Goal: Task Accomplishment & Management: Use online tool/utility

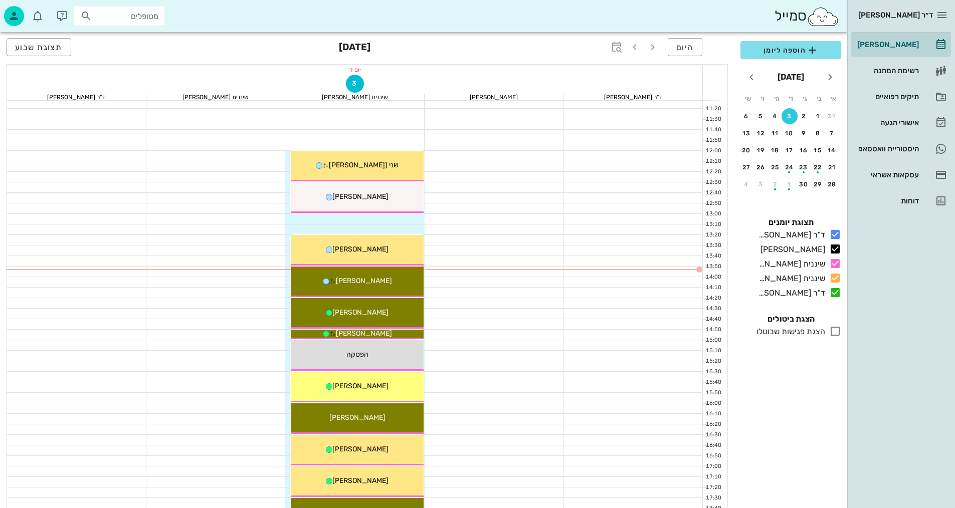
scroll to position [251, 0]
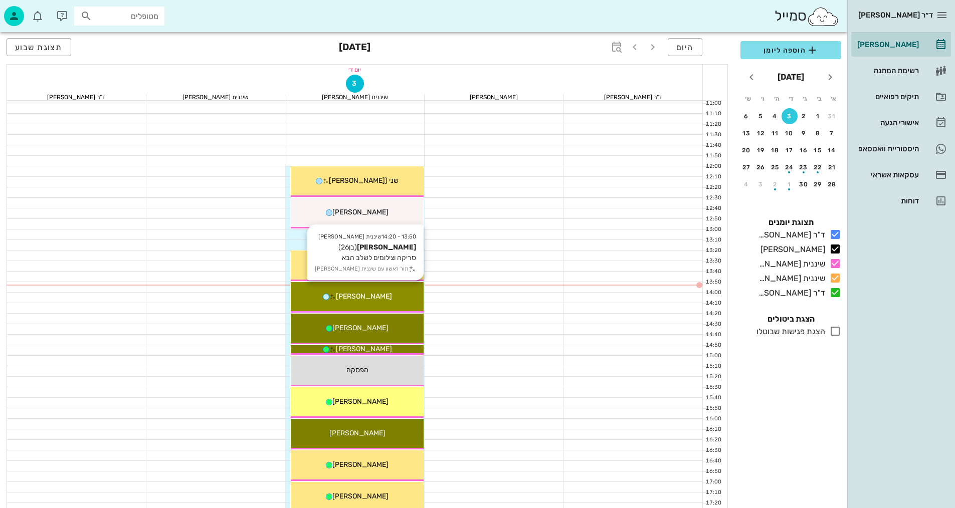
click at [391, 304] on div "13:50 - 14:20 שיננית [PERSON_NAME] [PERSON_NAME] (בן 26 ) סריקה וצילומים לשלב ה…" at bounding box center [357, 297] width 133 height 31
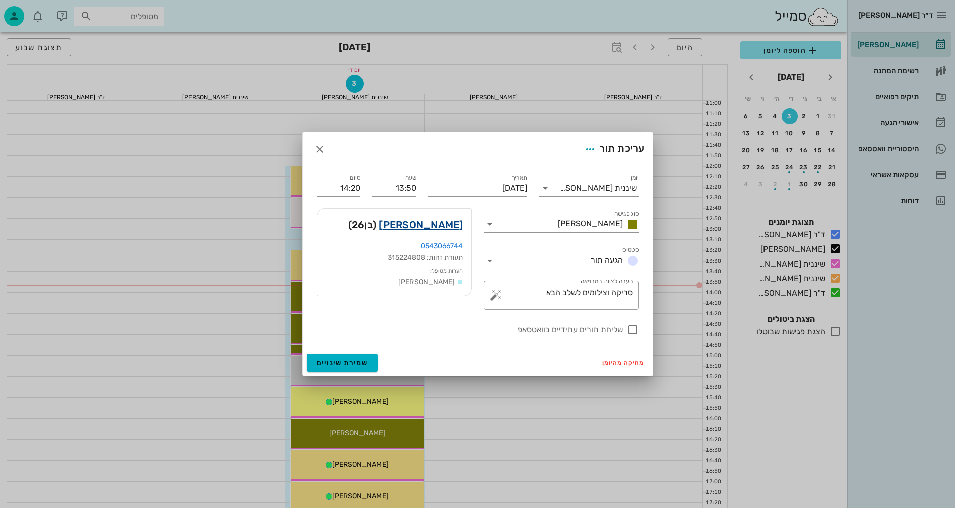
click at [447, 224] on link "[PERSON_NAME]" at bounding box center [421, 225] width 84 height 16
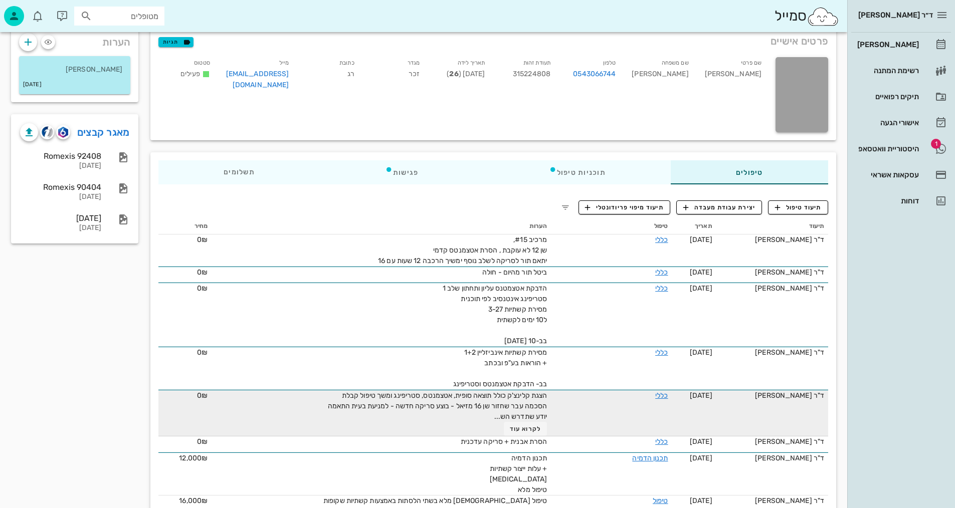
scroll to position [351, 0]
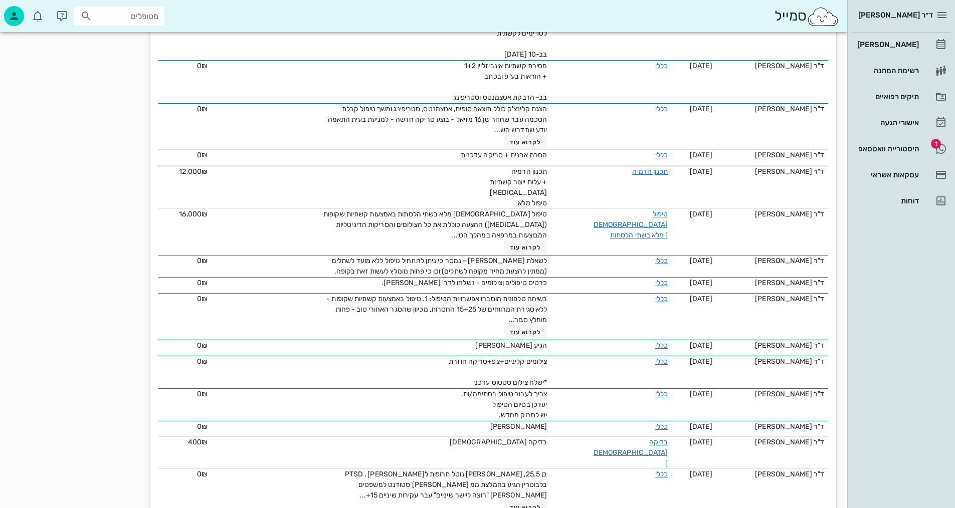
click at [72, 320] on div "הערות [PERSON_NAME] [DATE] מאגר קבצים [GEOGRAPHIC_DATA] 92408 [DATE] Romexis 90…" at bounding box center [74, 133] width 139 height 791
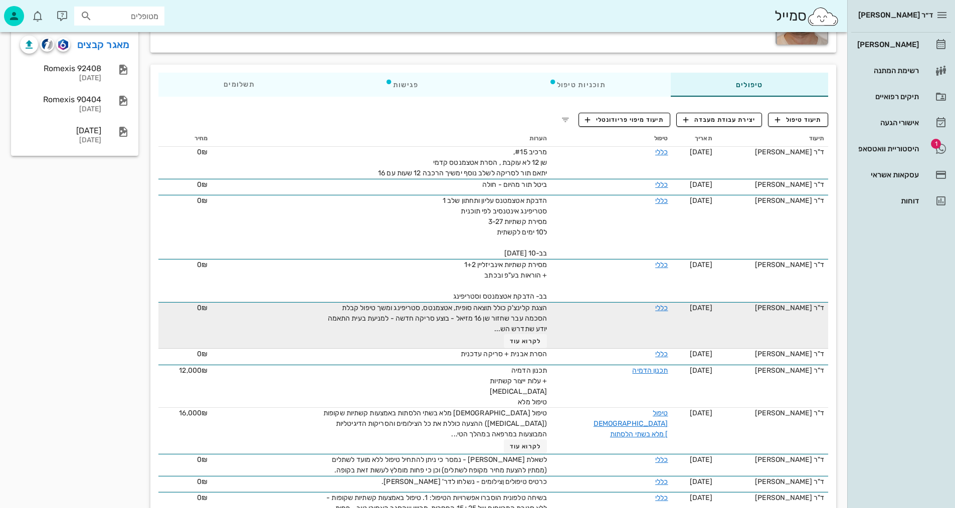
scroll to position [0, 0]
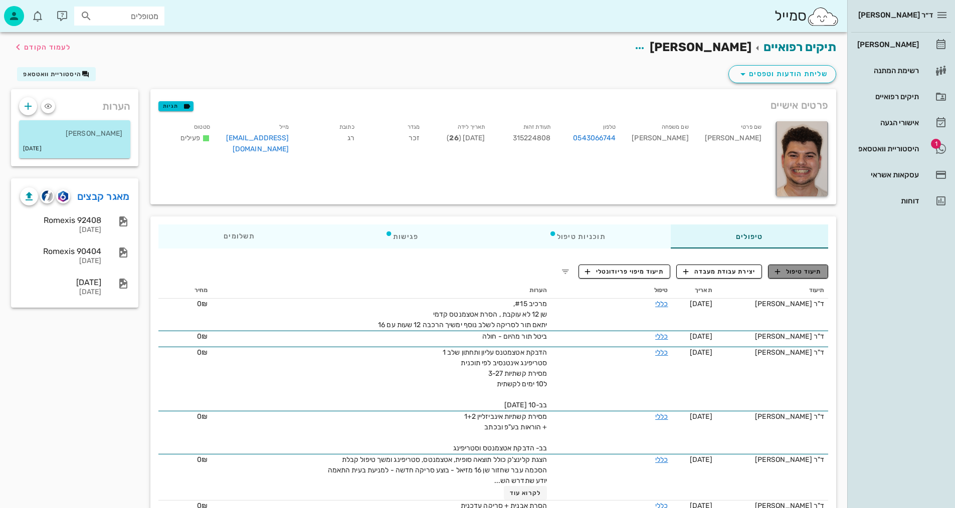
click at [800, 271] on span "תיעוד טיפול" at bounding box center [798, 271] width 47 height 9
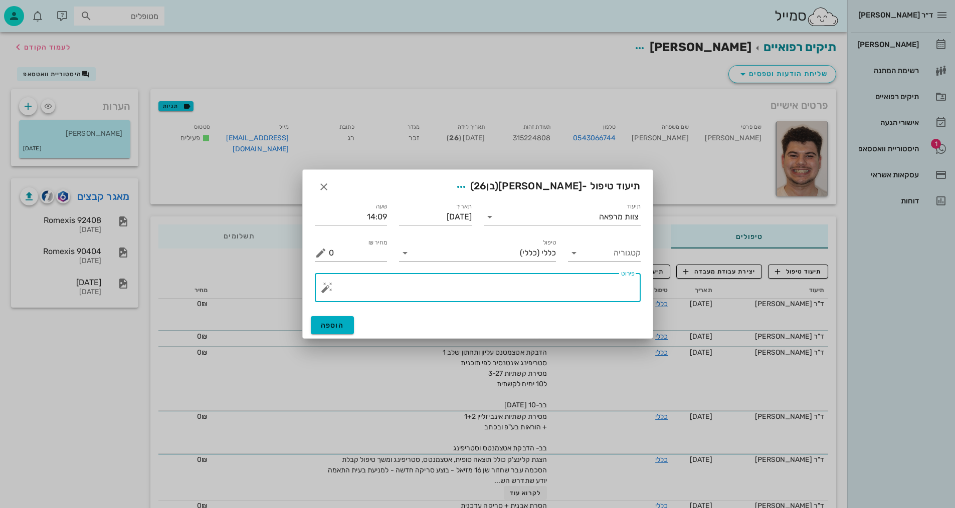
click at [552, 281] on textarea "פירוט" at bounding box center [482, 290] width 306 height 24
type textarea "צילומים קליניים+ סריקה לשלב נוסף"
click at [586, 219] on input "תיעוד" at bounding box center [548, 217] width 101 height 16
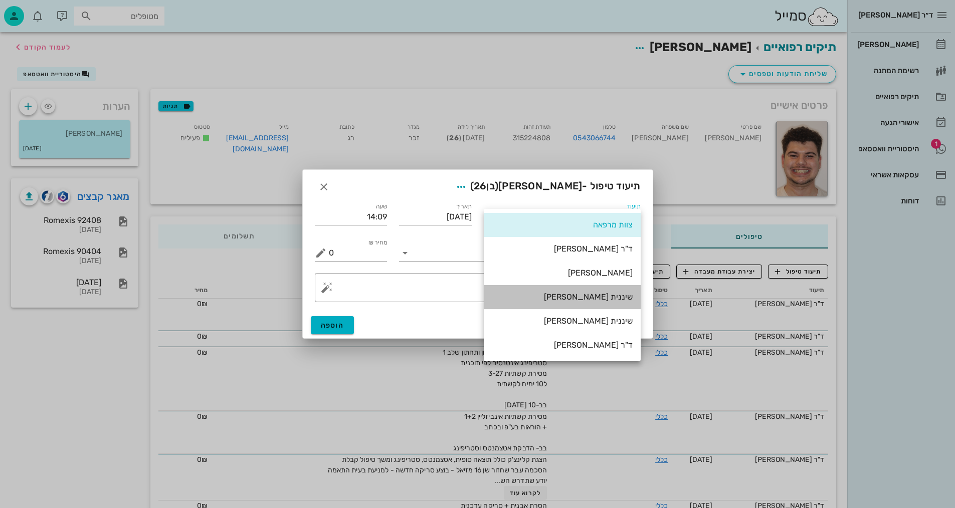
click at [616, 295] on div "שיננית [PERSON_NAME]" at bounding box center [562, 297] width 141 height 10
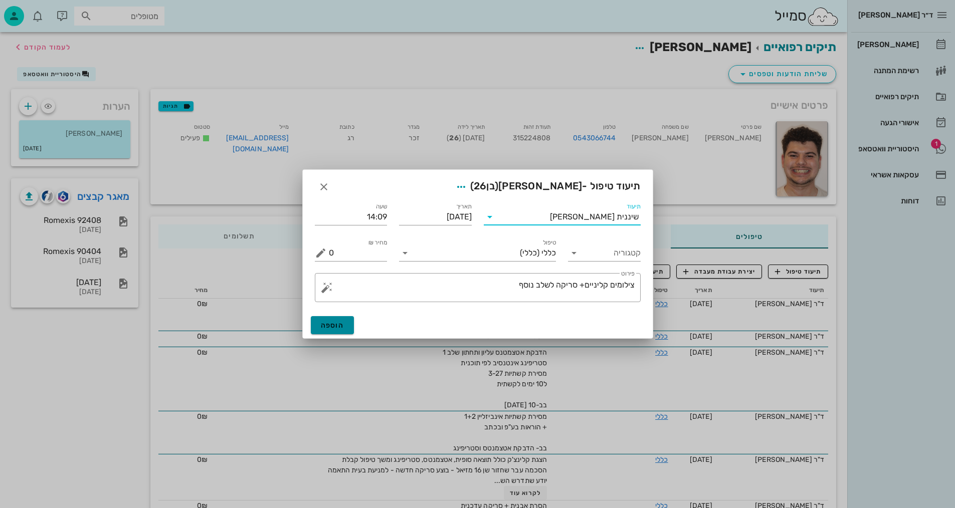
click at [331, 330] on button "הוספה" at bounding box center [333, 325] width 44 height 18
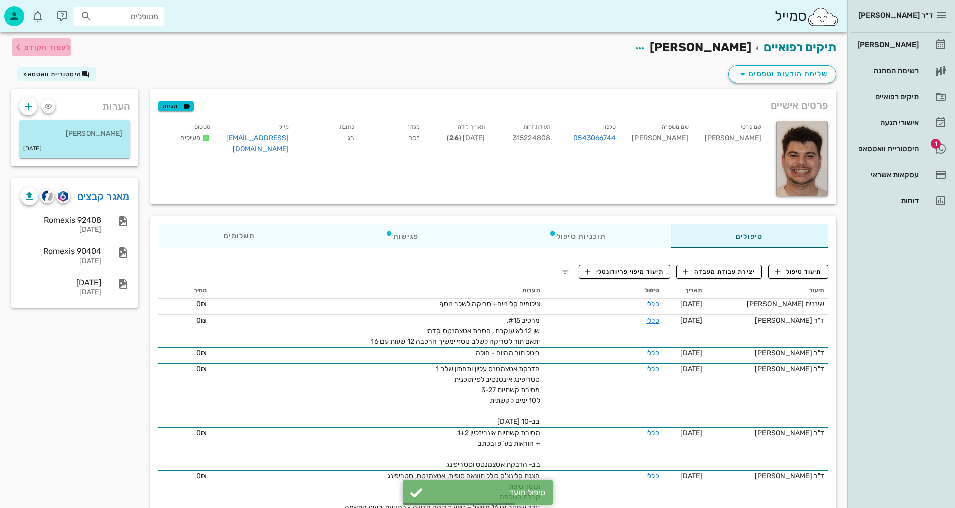
click at [26, 42] on span "לעמוד הקודם" at bounding box center [41, 47] width 59 height 12
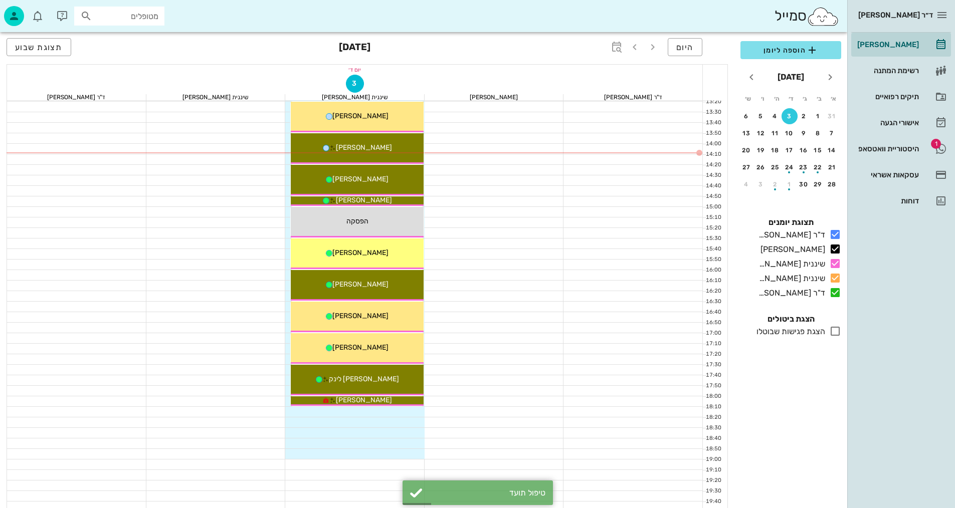
scroll to position [401, 0]
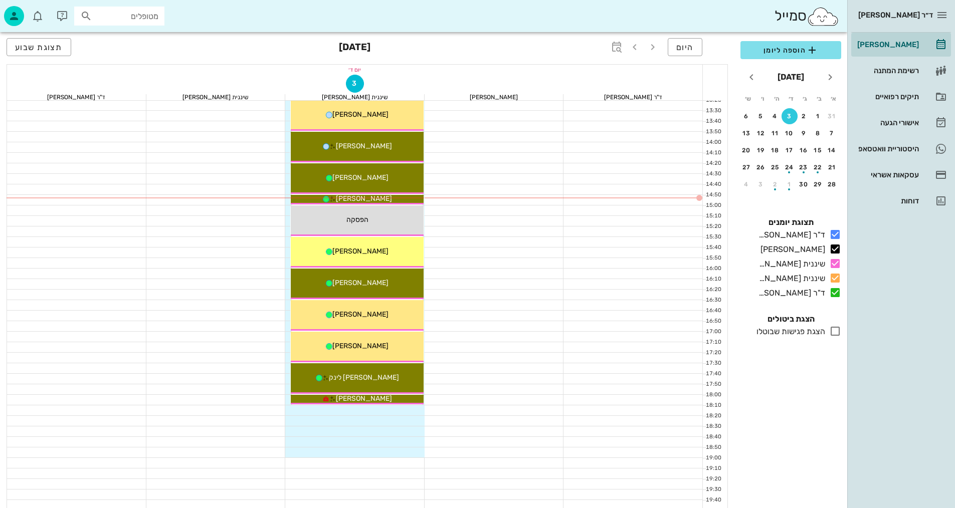
drag, startPoint x: 481, startPoint y: 258, endPoint x: 284, endPoint y: 462, distance: 284.3
click at [499, 236] on div at bounding box center [494, 142] width 139 height 884
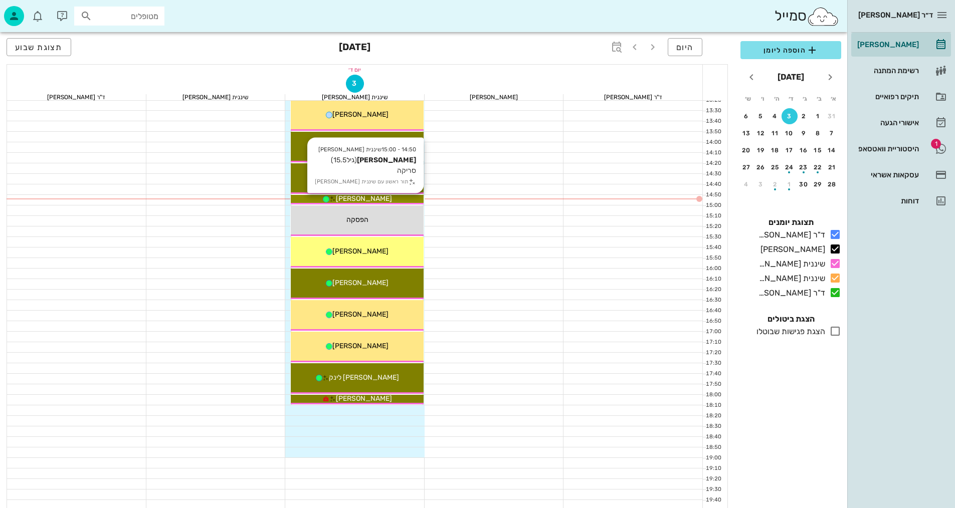
click at [406, 197] on div "[PERSON_NAME]" at bounding box center [357, 199] width 133 height 11
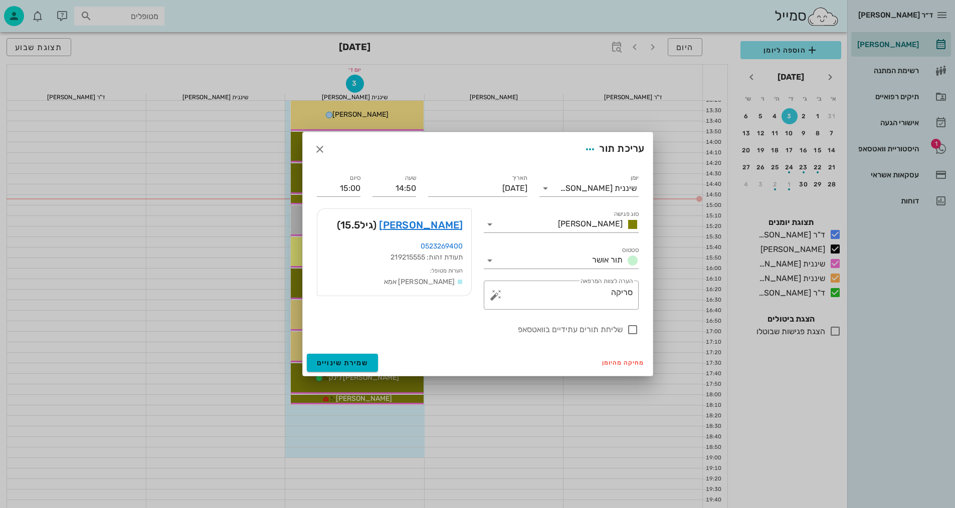
click at [406, 196] on div "ד״ר [PERSON_NAME] [PERSON_NAME] רשימת המתנה תיקים רפואיים אישורי הגעה 1 היסטורי…" at bounding box center [477, 91] width 955 height 985
click at [453, 226] on link "[PERSON_NAME]" at bounding box center [421, 225] width 84 height 16
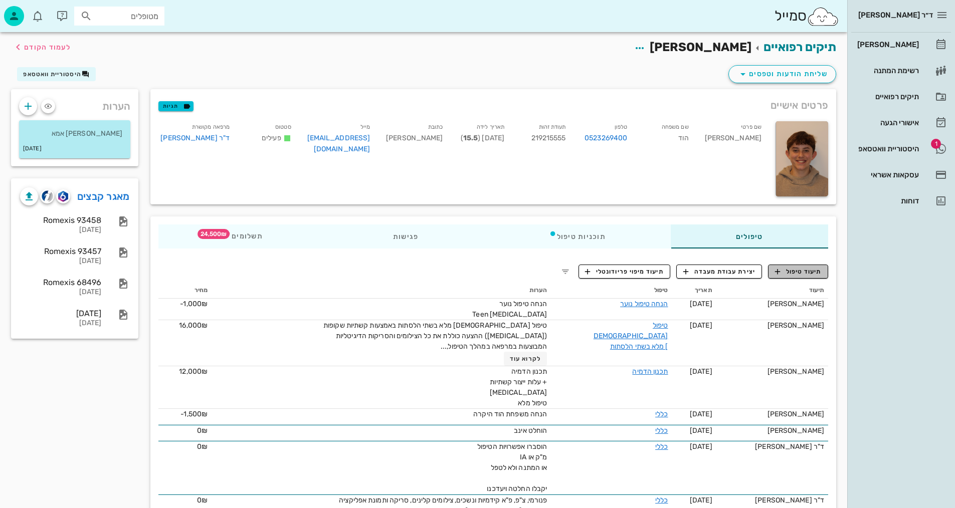
click at [799, 273] on span "תיעוד טיפול" at bounding box center [798, 271] width 47 height 9
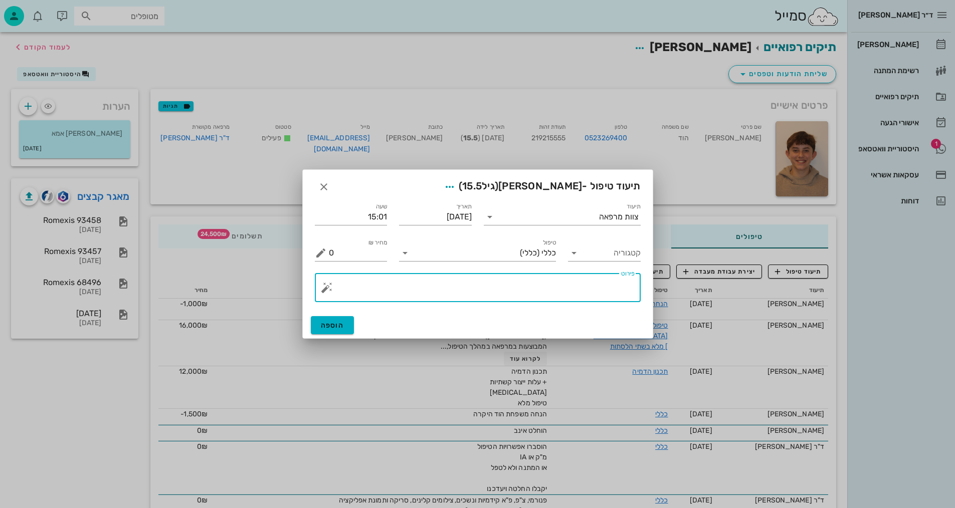
click at [519, 296] on textarea "פירוט" at bounding box center [482, 290] width 306 height 24
type textarea "סריקה +צ.אפליקציה +וידאו"
click at [499, 221] on input "תיעוד" at bounding box center [548, 217] width 101 height 16
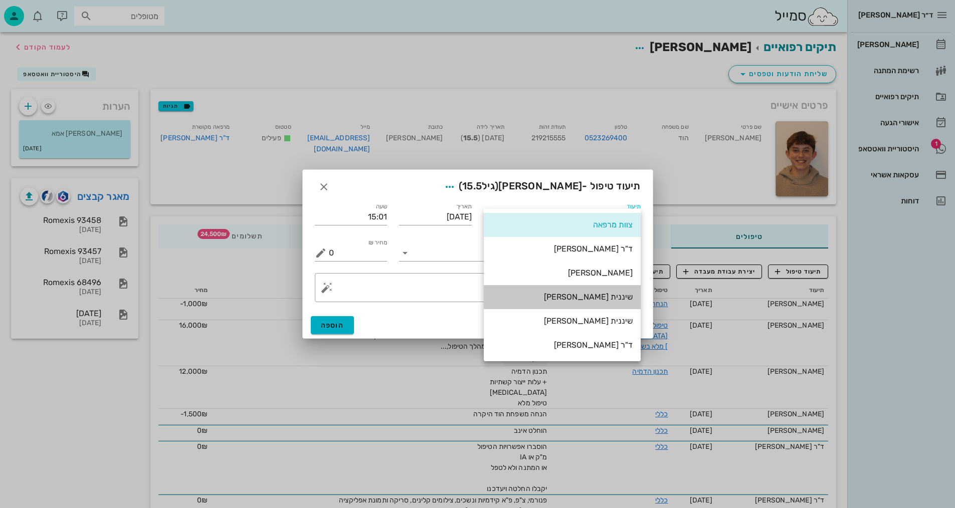
drag, startPoint x: 621, startPoint y: 301, endPoint x: 616, endPoint y: 303, distance: 5.9
click at [619, 302] on div "שיננית [PERSON_NAME]" at bounding box center [562, 297] width 141 height 10
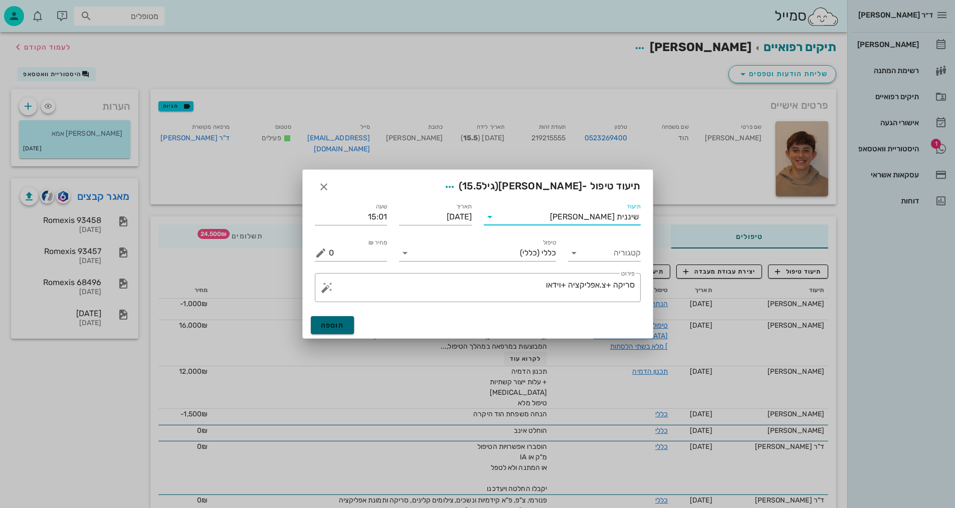
click at [326, 327] on span "הוספה" at bounding box center [333, 325] width 24 height 9
